Goal: Navigation & Orientation: Find specific page/section

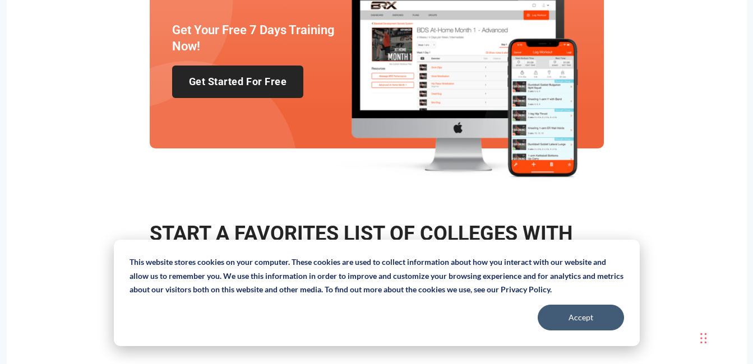
scroll to position [2426, 0]
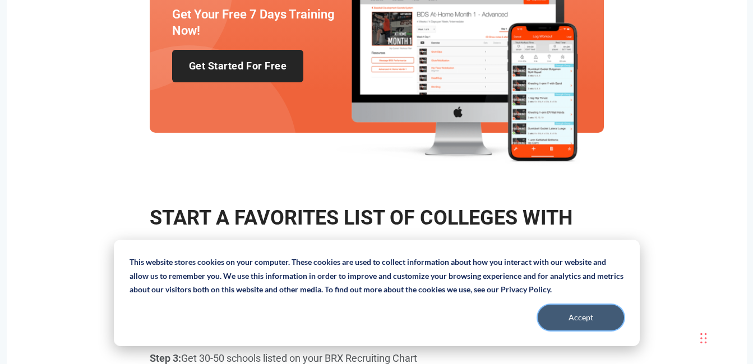
click at [584, 326] on button "Accept" at bounding box center [580, 318] width 86 height 26
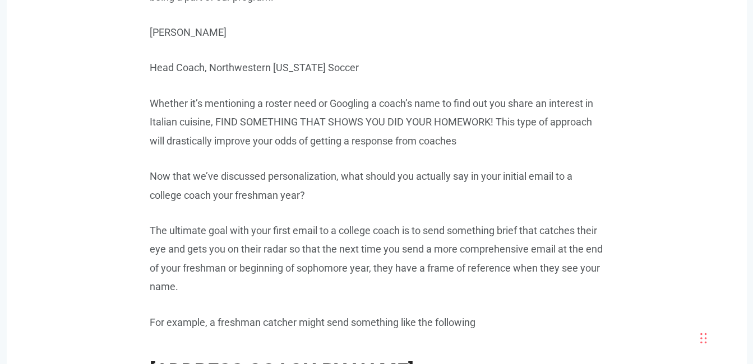
scroll to position [0, 0]
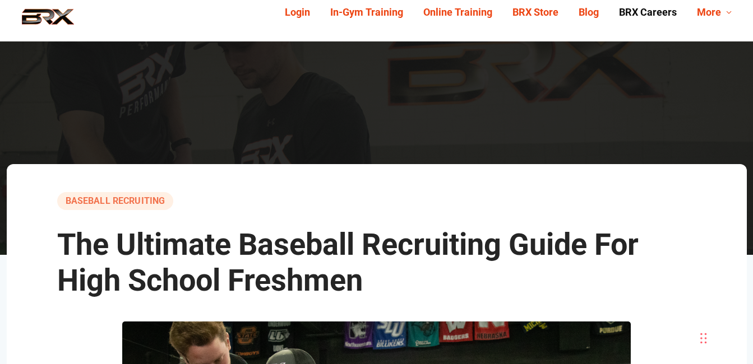
click at [630, 12] on link "BRX Careers" at bounding box center [648, 12] width 78 height 17
click at [435, 8] on link "Online Training" at bounding box center [457, 12] width 89 height 17
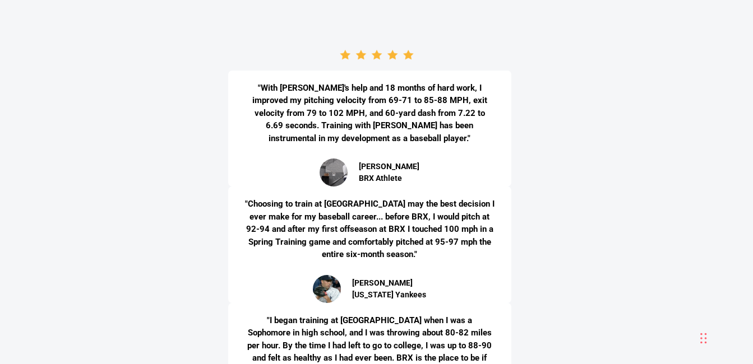
scroll to position [2913, 0]
